Goal: Task Accomplishment & Management: Manage account settings

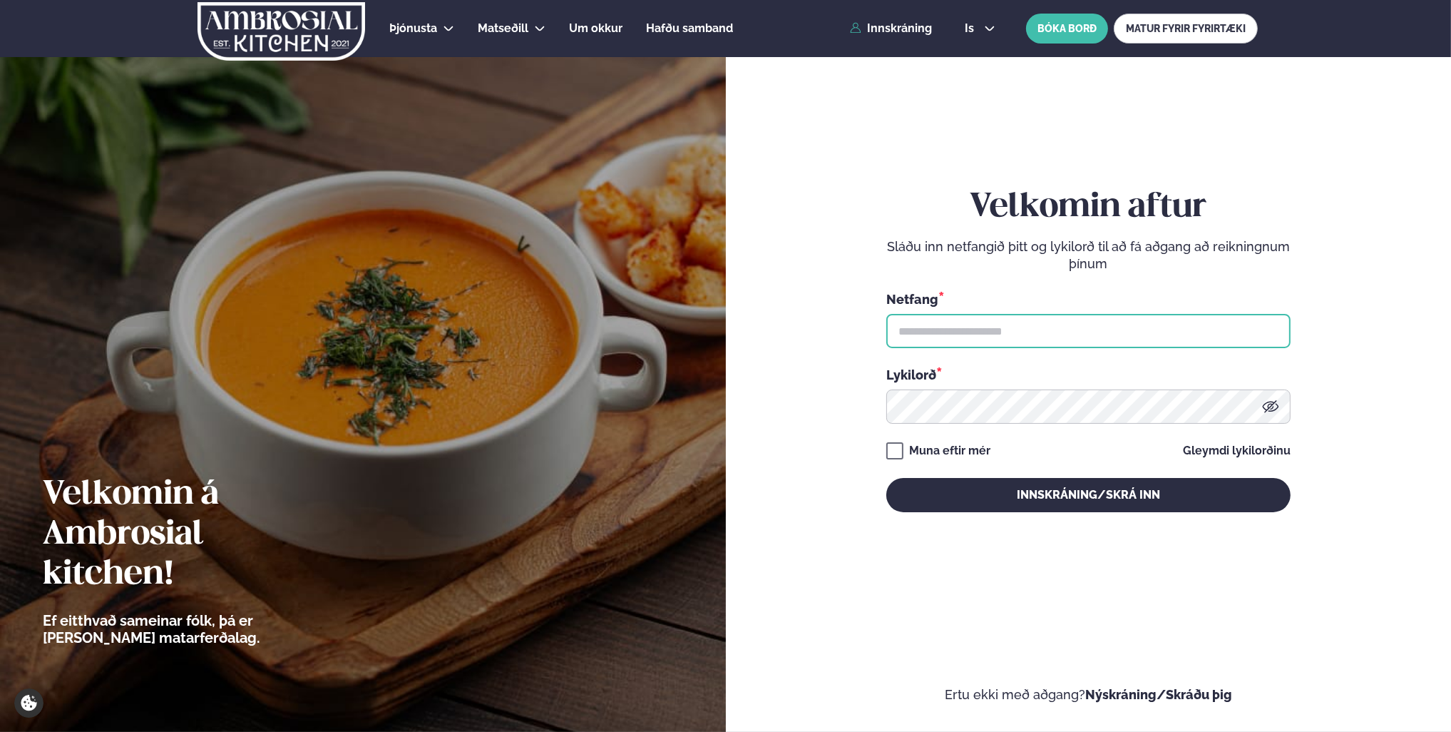
click at [1025, 327] on input "text" at bounding box center [1088, 331] width 404 height 34
type input "**********"
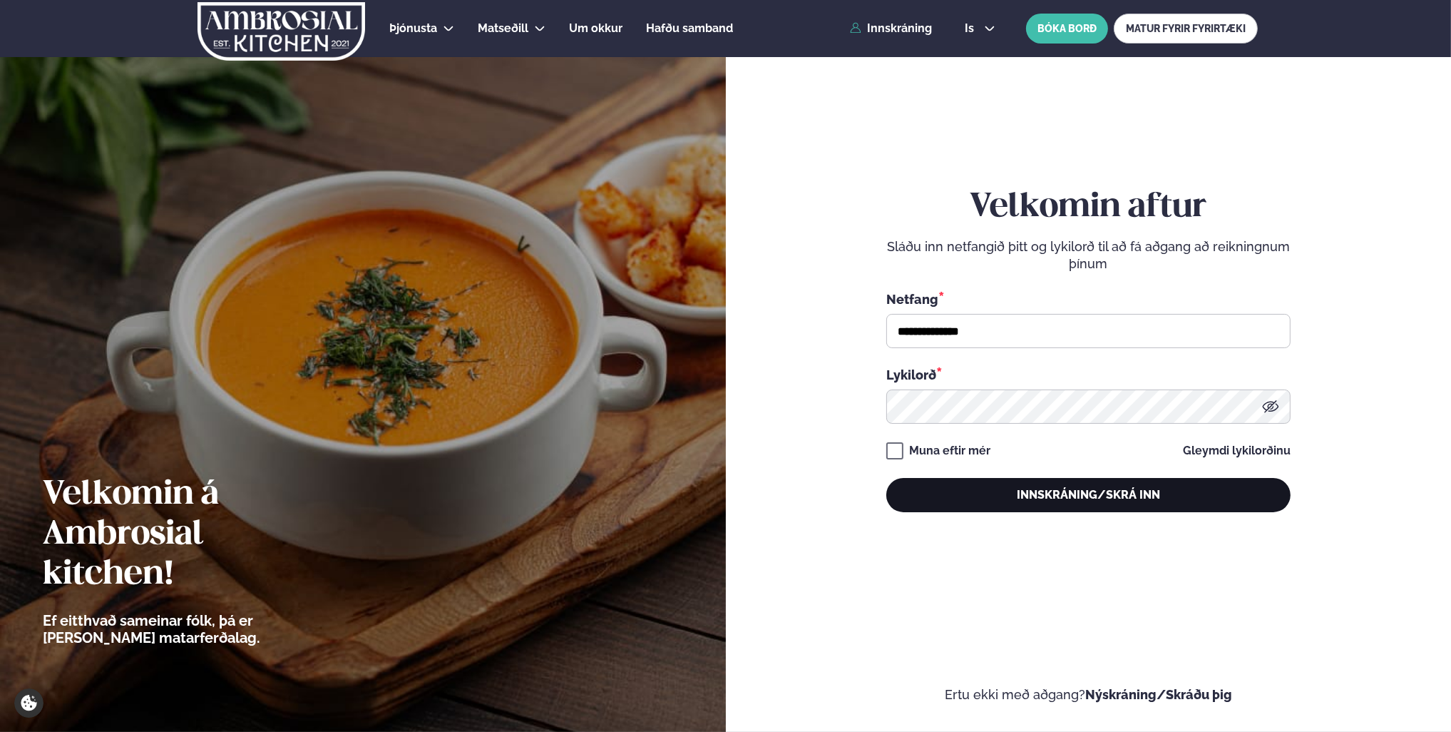
click at [1084, 484] on button "Innskráning/Skrá inn" at bounding box center [1088, 495] width 404 height 34
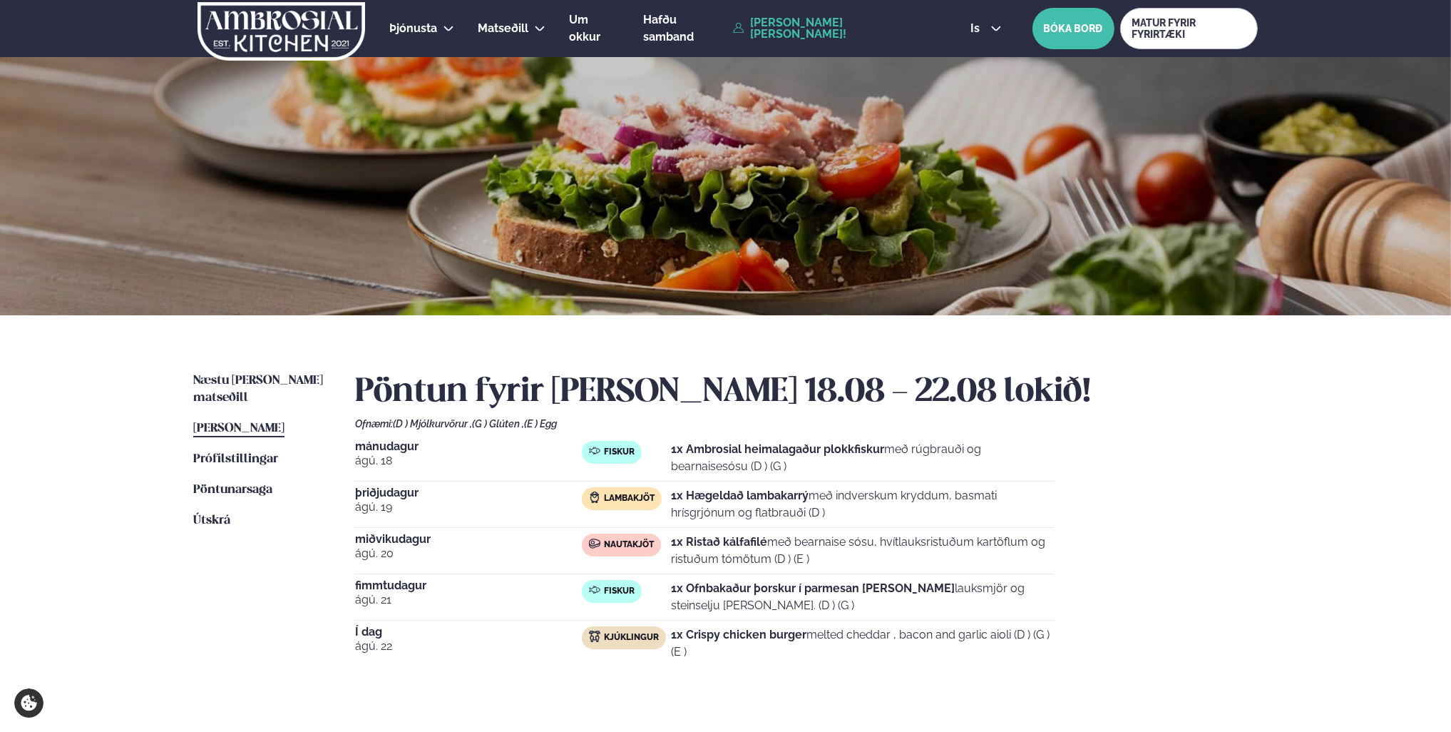
click at [278, 397] on ul "Næstu [PERSON_NAME] matseðill Næsta vika [PERSON_NAME] matseðill [PERSON_NAME] …" at bounding box center [259, 537] width 133 height 331
click at [990, 27] on icon at bounding box center [995, 28] width 11 height 11
click at [978, 57] on link "en" at bounding box center [985, 54] width 53 height 29
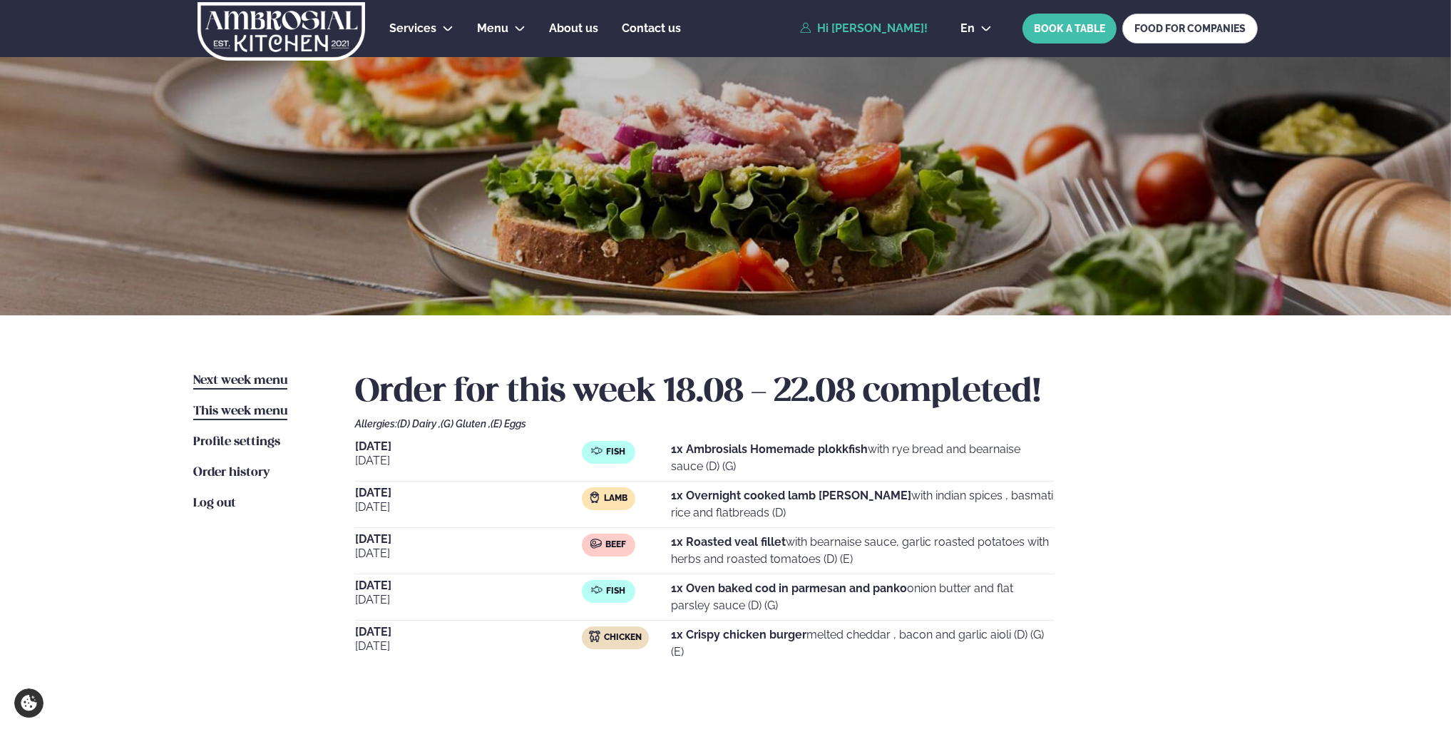
click at [261, 374] on span "Next week menu" at bounding box center [240, 380] width 94 height 12
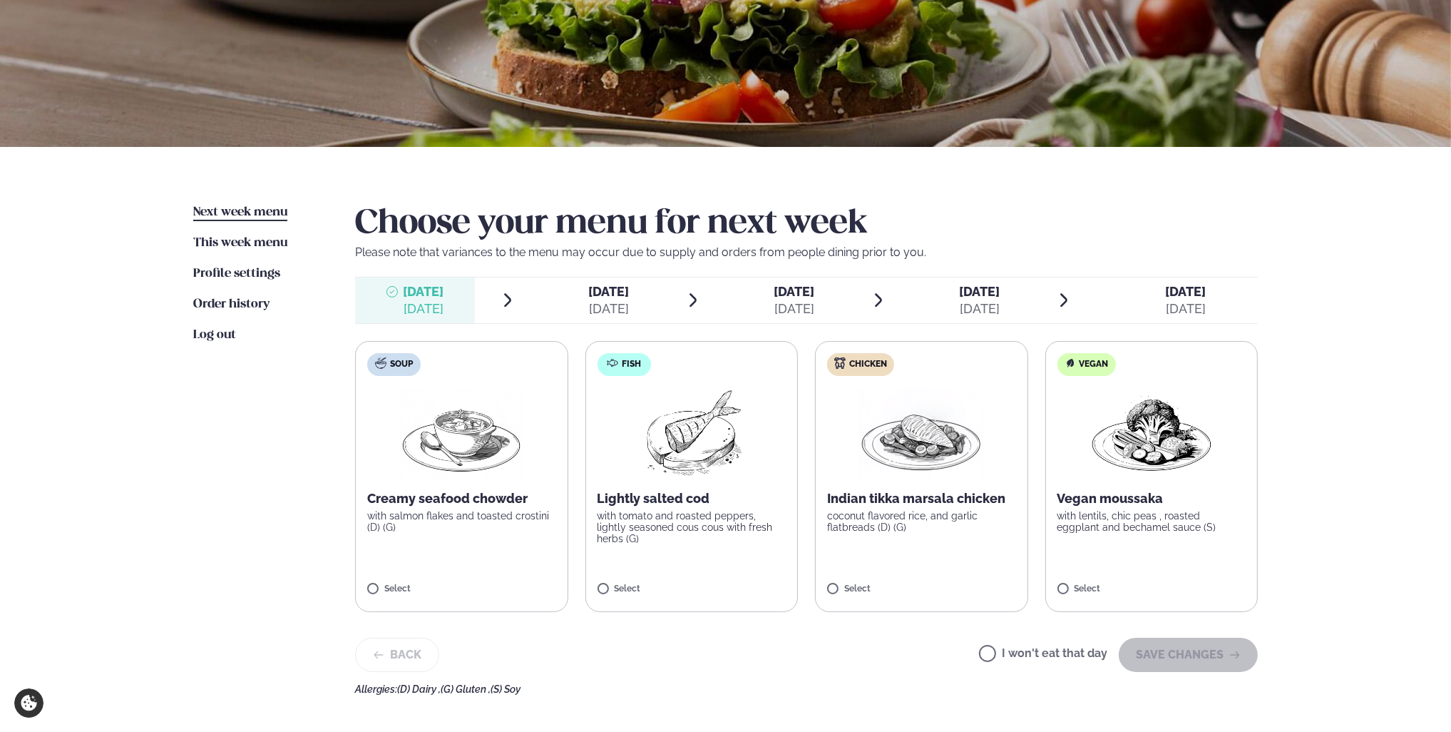
scroll to position [214, 0]
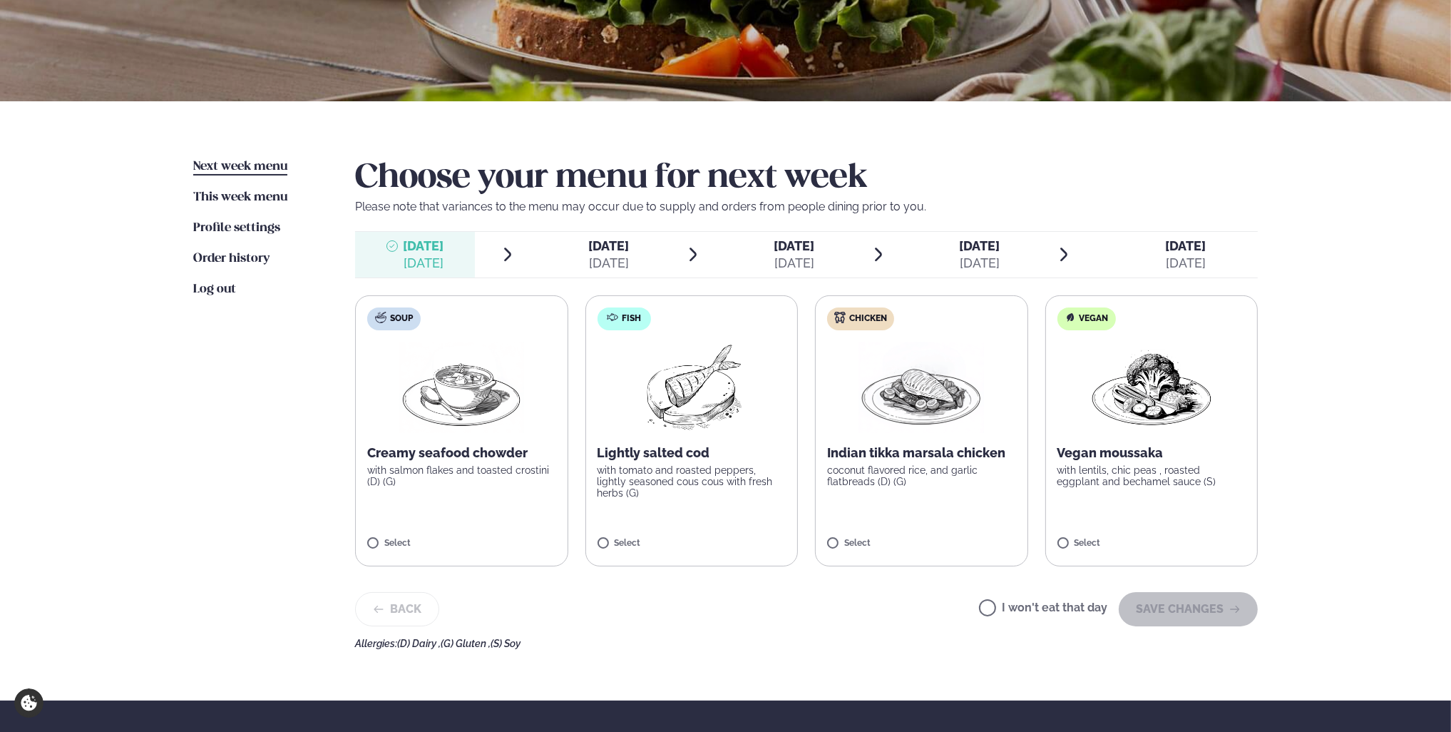
click at [861, 439] on label "Chicken Indian tikka marsala chicken coconut flavored rice, and garlic flatbrea…" at bounding box center [921, 430] width 213 height 271
click at [1151, 605] on button "SAVE CHANGES" at bounding box center [1188, 609] width 139 height 34
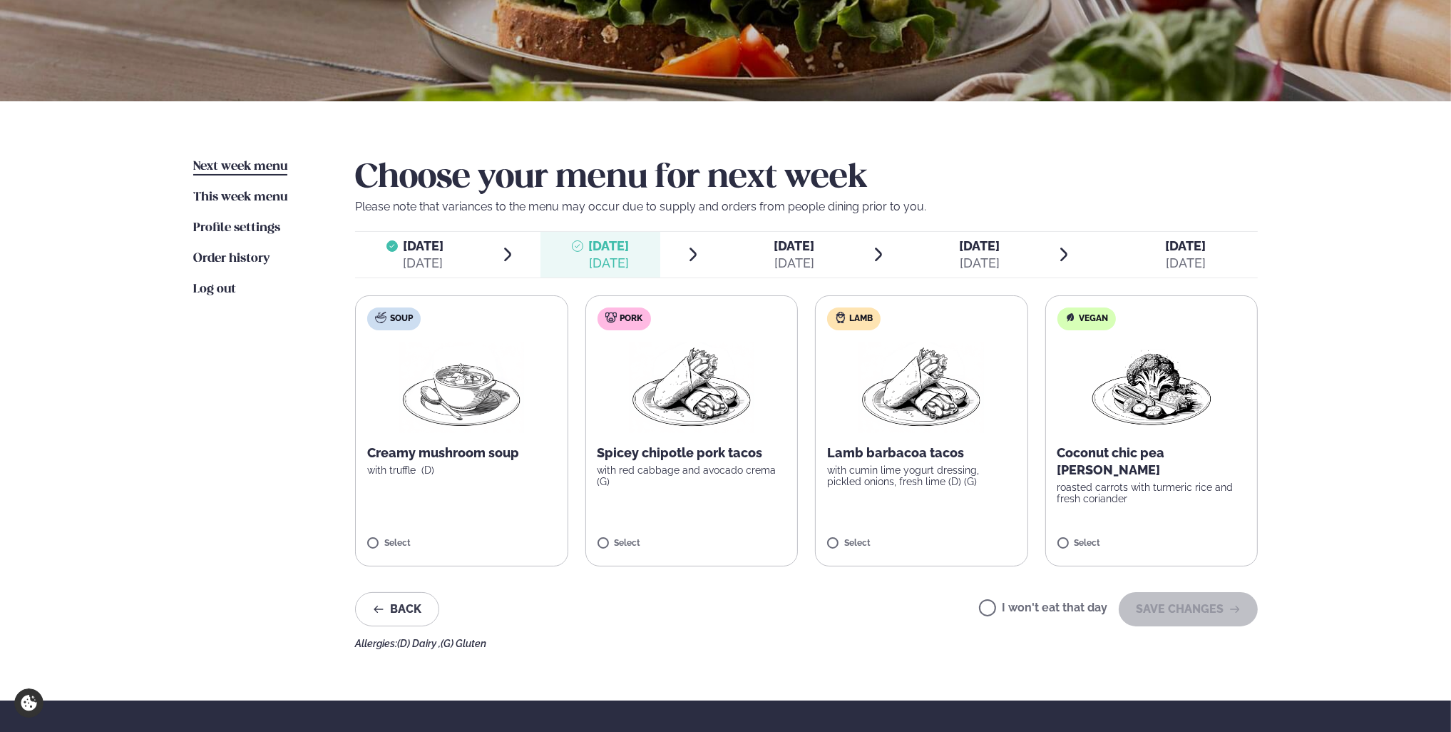
click at [441, 246] on span "[DATE]" at bounding box center [424, 245] width 41 height 15
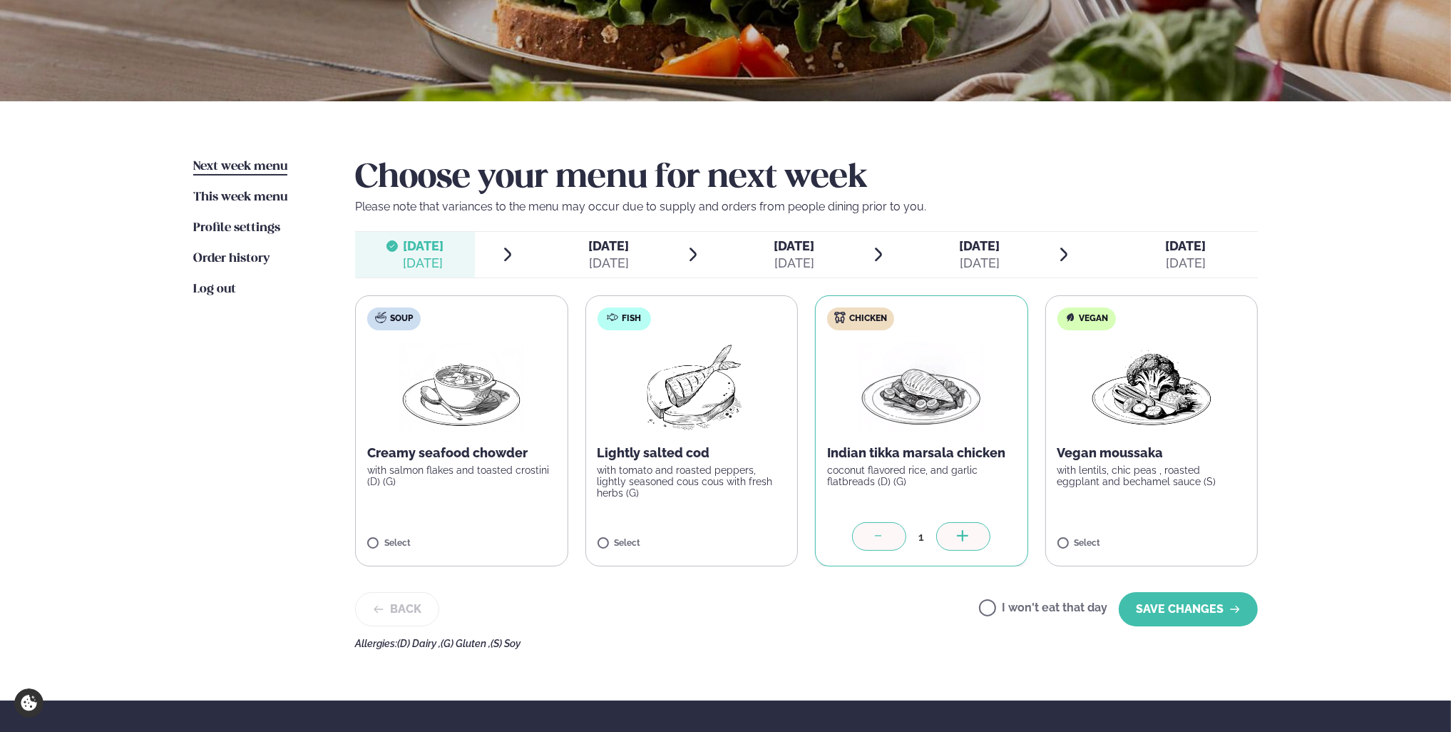
click at [642, 257] on span "[DATE] [DATE]" at bounding box center [600, 255] width 120 height 46
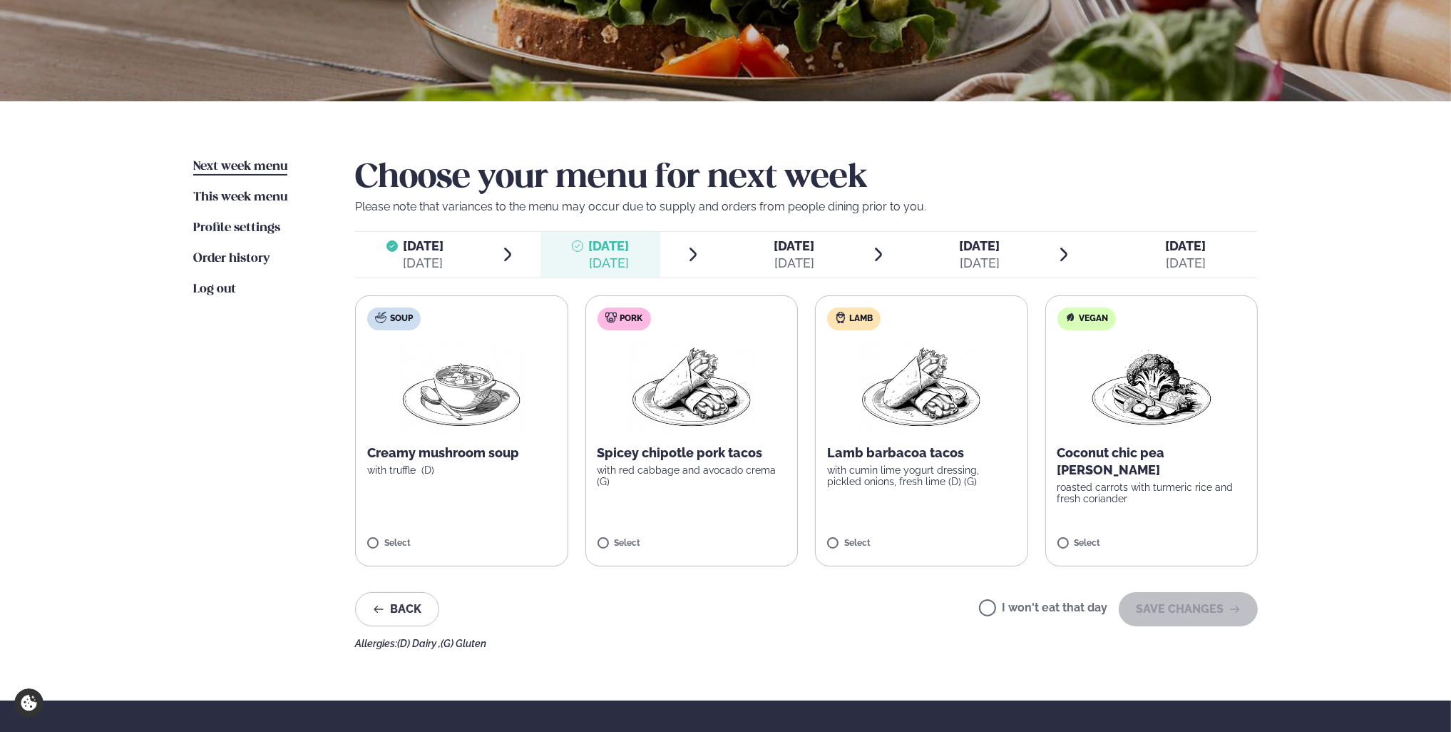
click at [925, 386] on img at bounding box center [920, 387] width 125 height 91
click at [1147, 606] on button "SAVE CHANGES" at bounding box center [1188, 609] width 139 height 34
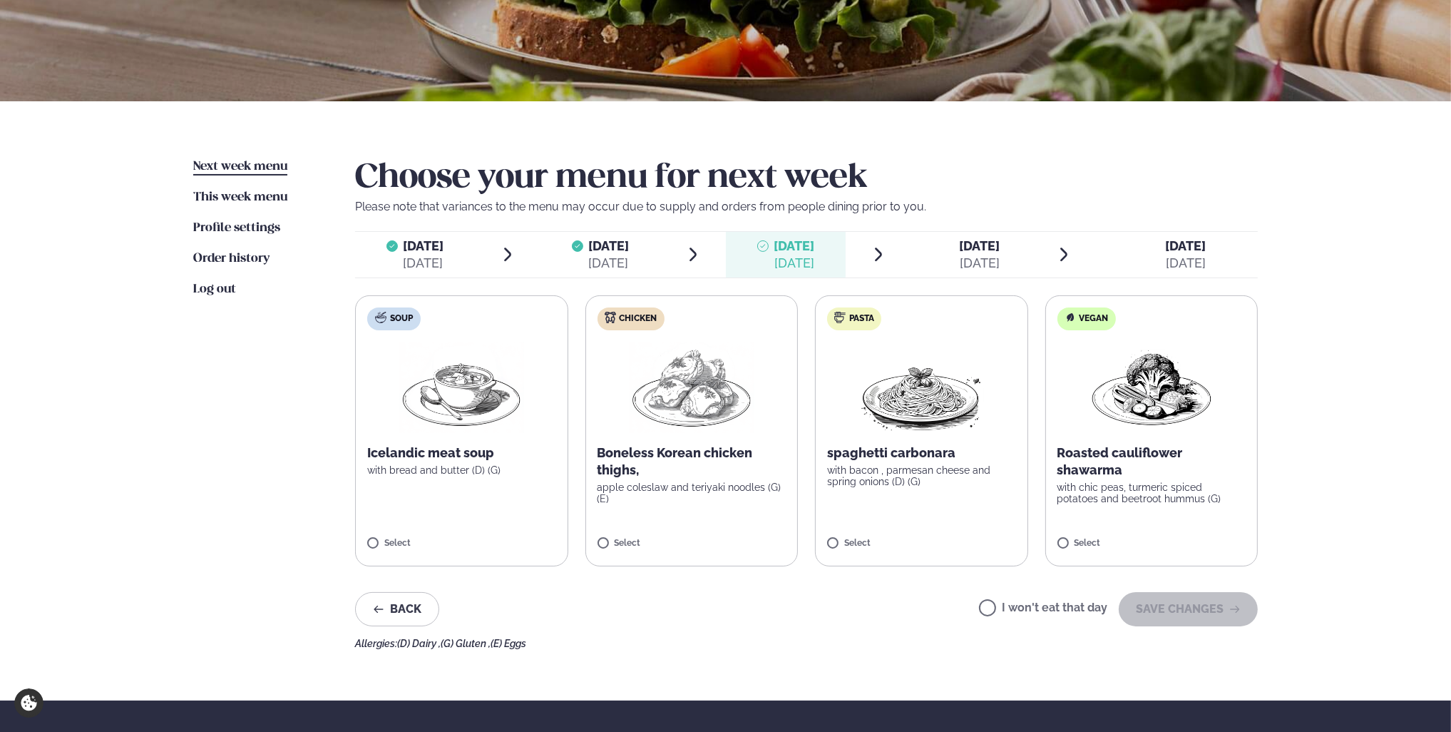
click at [690, 381] on img at bounding box center [691, 387] width 125 height 91
click at [642, 526] on label "Chicken Boneless Korean chicken thighs, apple coleslaw and teriyaki noodles (G)…" at bounding box center [691, 430] width 213 height 271
click at [1203, 610] on button "SAVE CHANGES" at bounding box center [1188, 609] width 139 height 34
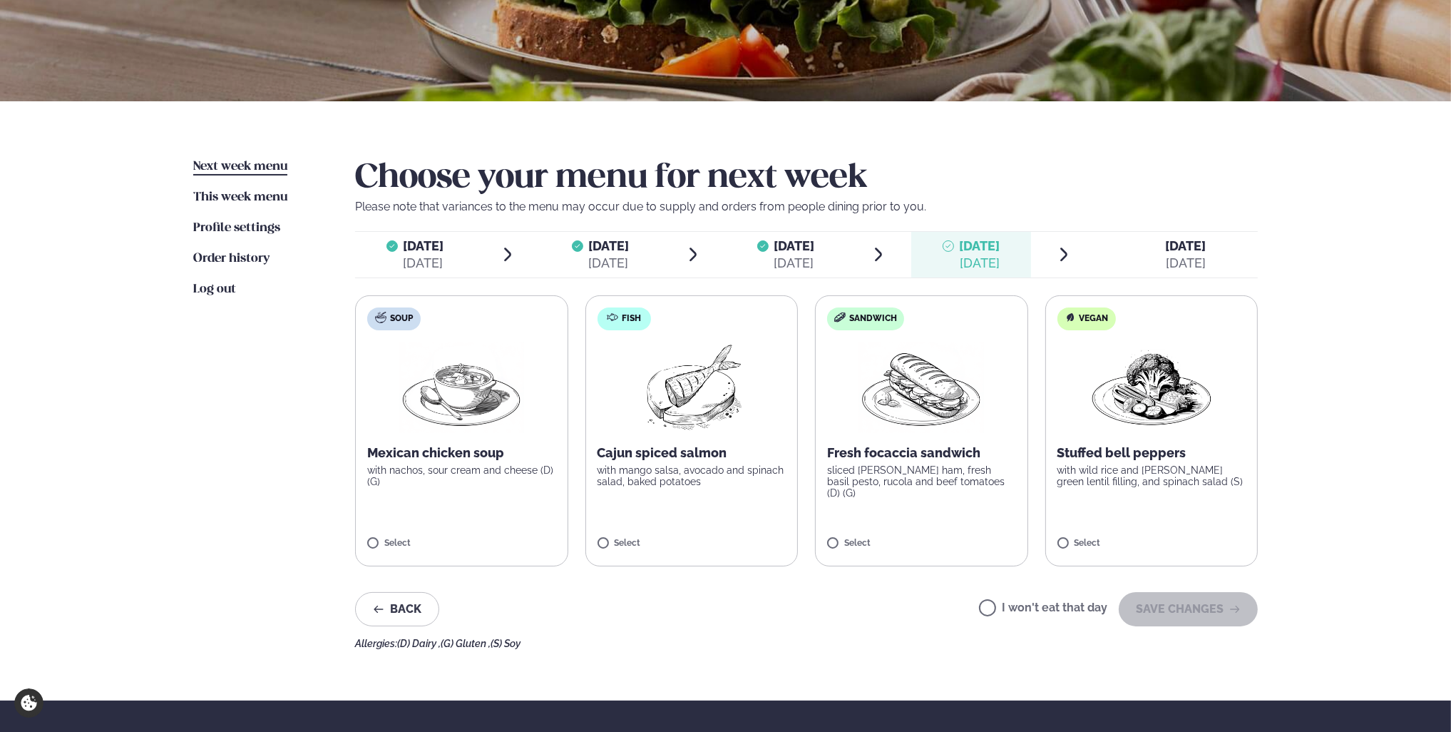
click at [713, 384] on img at bounding box center [691, 387] width 126 height 91
click at [1160, 615] on button "SAVE CHANGES" at bounding box center [1188, 609] width 139 height 34
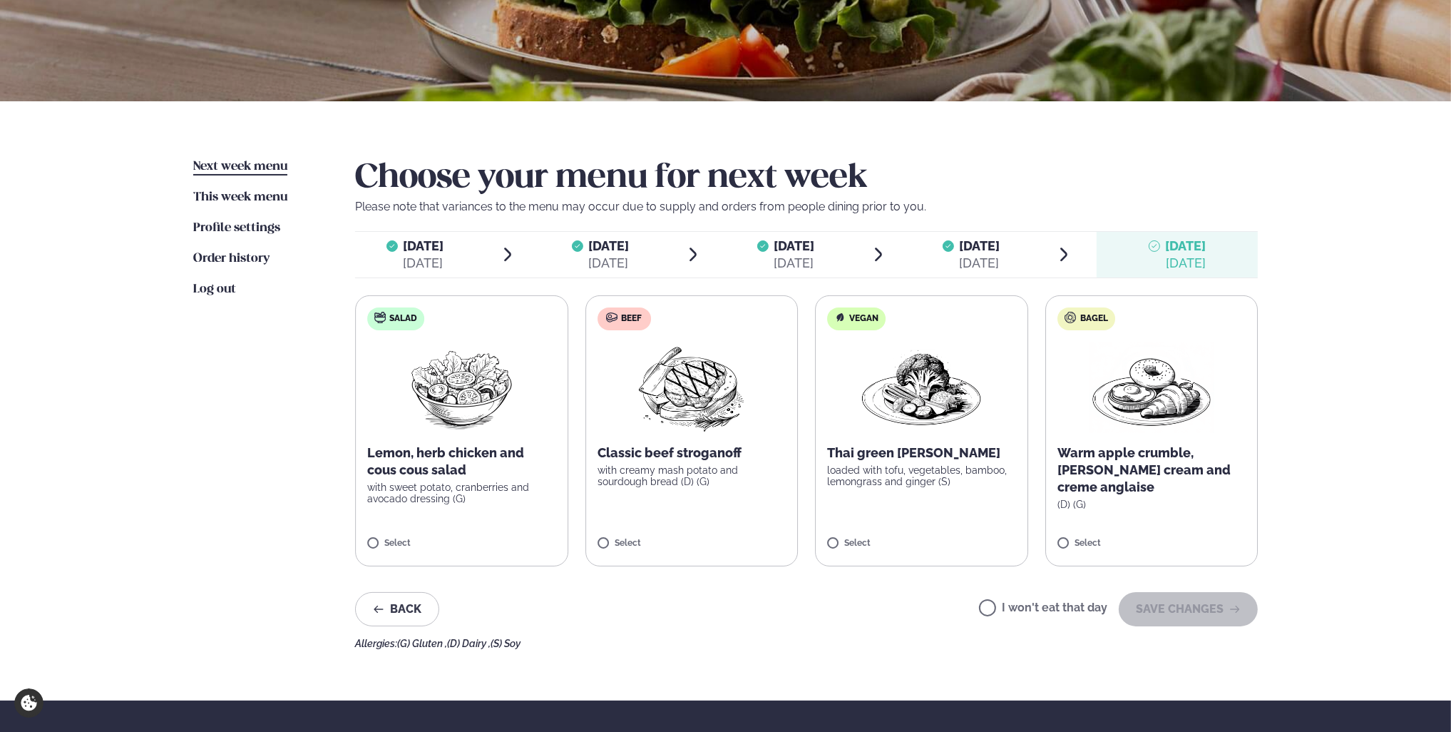
click at [713, 393] on img at bounding box center [692, 387] width 126 height 91
click at [667, 469] on p "with creamy mash potato and sourdough bread (D) (G)" at bounding box center [691, 475] width 189 height 23
click at [1174, 614] on button "SAVE CHANGES" at bounding box center [1188, 609] width 139 height 34
